Goal: Task Accomplishment & Management: Manage account settings

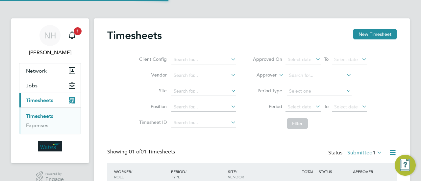
scroll to position [16, 57]
click at [416, 47] on div "NH [PERSON_NAME] Notifications 1 Applications: Network Sites Jobs Placements Cu…" at bounding box center [210, 115] width 421 height 231
click at [401, 90] on div "Timesheets New Timesheet Client Config Vendor Site Position Timesheet ID Approv…" at bounding box center [252, 119] width 316 height 202
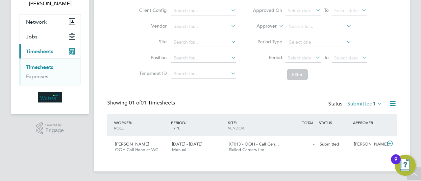
scroll to position [49, 0]
click at [128, 148] on span "OOH Call Handler WC" at bounding box center [136, 150] width 43 height 6
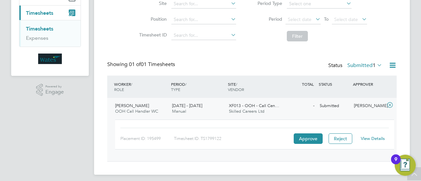
scroll to position [89, 0]
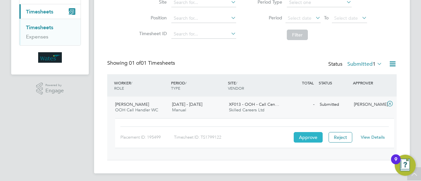
click at [307, 139] on button "Approve" at bounding box center [307, 137] width 29 height 11
click at [45, 27] on link "Timesheets" at bounding box center [39, 27] width 27 height 6
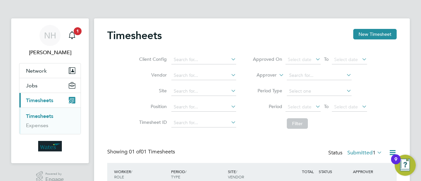
click at [385, 86] on div "Client Config Vendor Site Position Timesheet ID Approved On Select date To Sele…" at bounding box center [251, 90] width 289 height 83
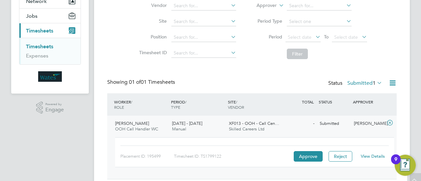
scroll to position [91, 0]
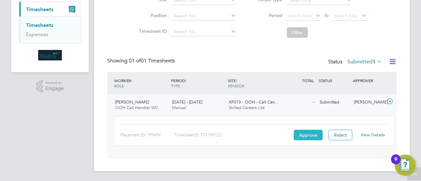
click at [306, 135] on button "Approve" at bounding box center [307, 135] width 29 height 11
click at [62, 128] on app-navbar "NH [PERSON_NAME] Notifications 1 Applications: Network Sites Jobs Placements Cu…" at bounding box center [50, 54] width 78 height 254
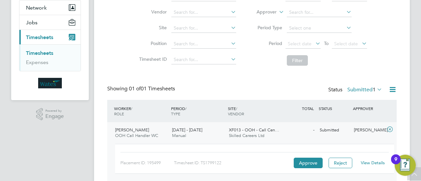
scroll to position [52, 0]
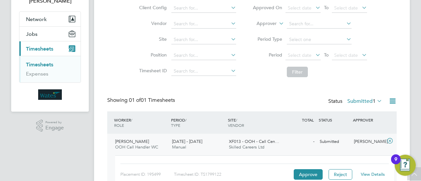
click at [52, 50] on span "Timesheets" at bounding box center [39, 49] width 27 height 6
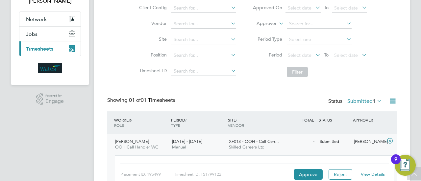
click at [52, 50] on span "Timesheets" at bounding box center [39, 49] width 27 height 6
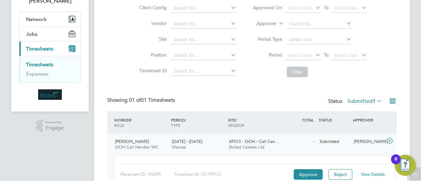
click at [42, 63] on link "Timesheets" at bounding box center [39, 64] width 27 height 6
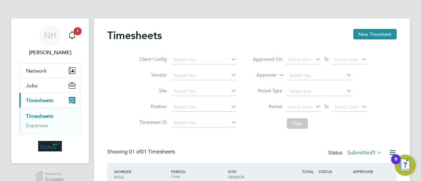
click at [393, 92] on div "Client Config Vendor Site Position Timesheet ID Approved On Select date To Sele…" at bounding box center [251, 90] width 289 height 83
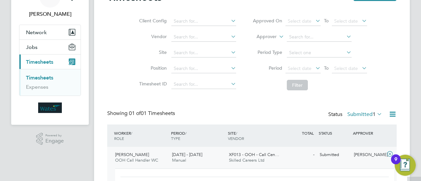
scroll to position [91, 0]
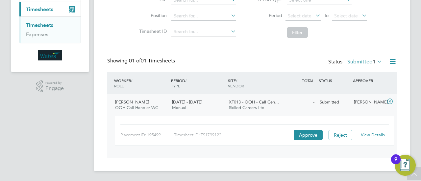
click at [46, 26] on link "Timesheets" at bounding box center [39, 25] width 27 height 6
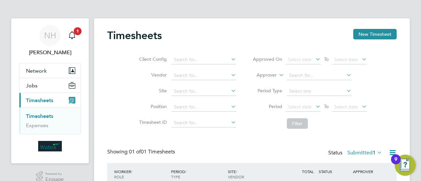
click at [415, 66] on div "NH [PERSON_NAME] Notifications 1 Applications: Network Sites Jobs Placements Cu…" at bounding box center [210, 136] width 421 height 273
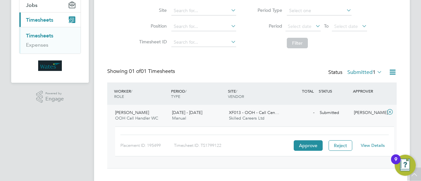
scroll to position [91, 0]
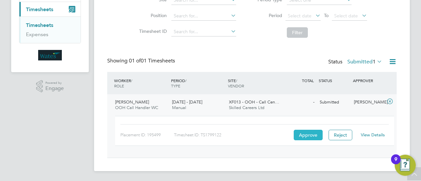
click at [305, 137] on button "Approve" at bounding box center [307, 135] width 29 height 11
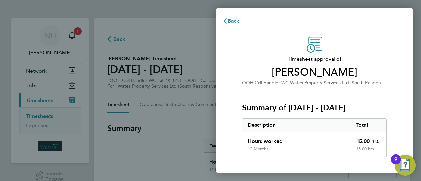
click at [398, 79] on div "Timesheet approval of Barry Obeng OOH Call Handler WC · Wates Property Services…" at bounding box center [314, 145] width 197 height 233
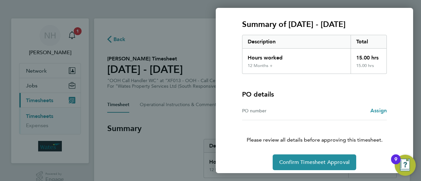
scroll to position [88, 0]
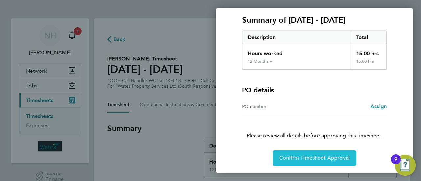
click at [317, 154] on button "Confirm Timesheet Approval" at bounding box center [313, 158] width 83 height 16
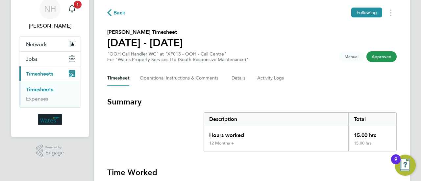
scroll to position [26, 0]
click at [36, 91] on link "Timesheets" at bounding box center [39, 90] width 27 height 6
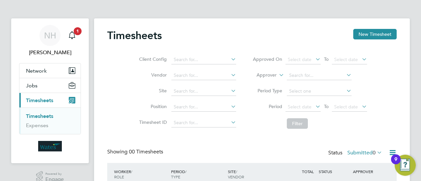
click at [380, 82] on div "Client Config Vendor Site Position Timesheet ID Approved On Select date To Sele…" at bounding box center [251, 90] width 289 height 83
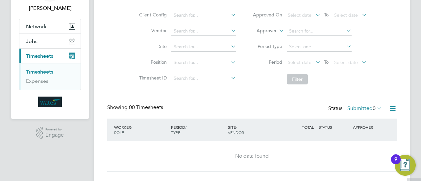
scroll to position [58, 0]
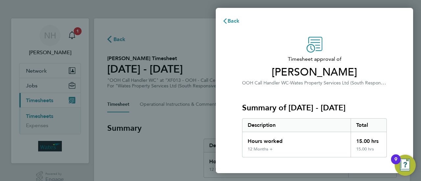
click at [400, 72] on div "Timesheet approval of Barry Obeng OOH Call Handler WC · Wates Property Services…" at bounding box center [314, 145] width 197 height 233
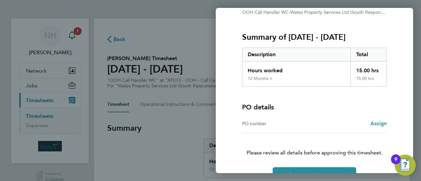
scroll to position [88, 0]
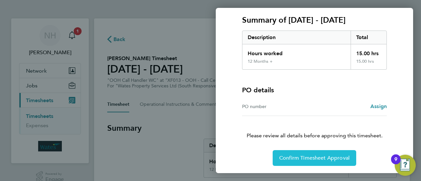
click at [331, 161] on button "Confirm Timesheet Approval" at bounding box center [313, 158] width 83 height 16
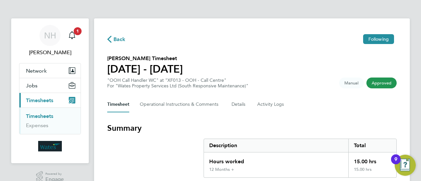
click at [47, 101] on span "Timesheets" at bounding box center [39, 100] width 27 height 6
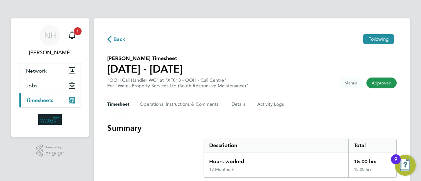
click at [47, 101] on span "Timesheets" at bounding box center [39, 100] width 27 height 6
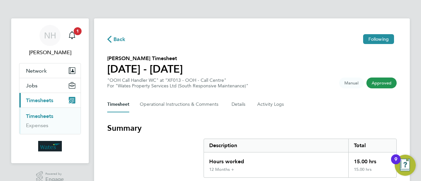
click at [41, 114] on link "Timesheets" at bounding box center [39, 116] width 27 height 6
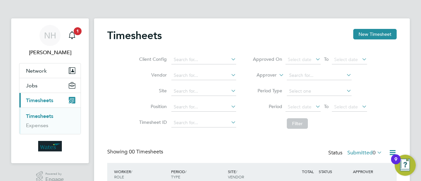
click at [381, 101] on div "Client Config Vendor Site Position Timesheet ID Approved On Select date To Sele…" at bounding box center [251, 90] width 289 height 83
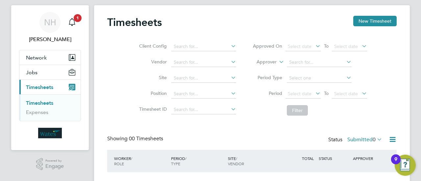
scroll to position [58, 0]
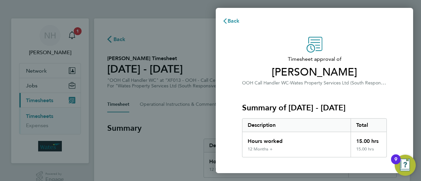
click at [394, 100] on div "Timesheet approval of Barry Obeng OOH Call Handler WC · Wates Property Services…" at bounding box center [314, 145] width 160 height 217
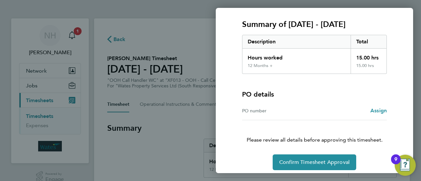
scroll to position [88, 0]
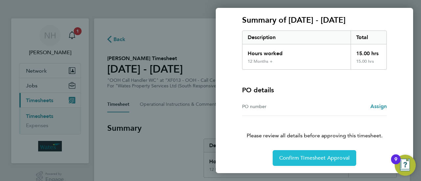
click at [308, 155] on span "Confirm Timesheet Approval" at bounding box center [314, 158] width 70 height 7
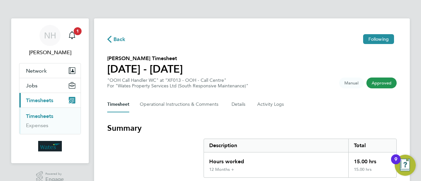
click at [35, 117] on link "Timesheets" at bounding box center [39, 116] width 27 height 6
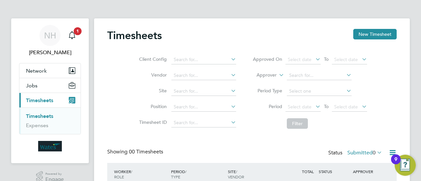
click at [104, 98] on div "Timesheets New Timesheet Client Config Vendor Site Position Timesheet ID Approv…" at bounding box center [252, 123] width 316 height 211
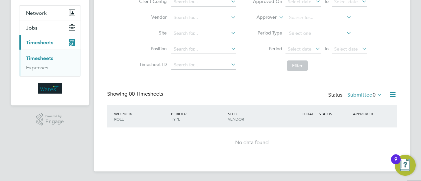
scroll to position [58, 0]
